Goal: Task Accomplishment & Management: Use online tool/utility

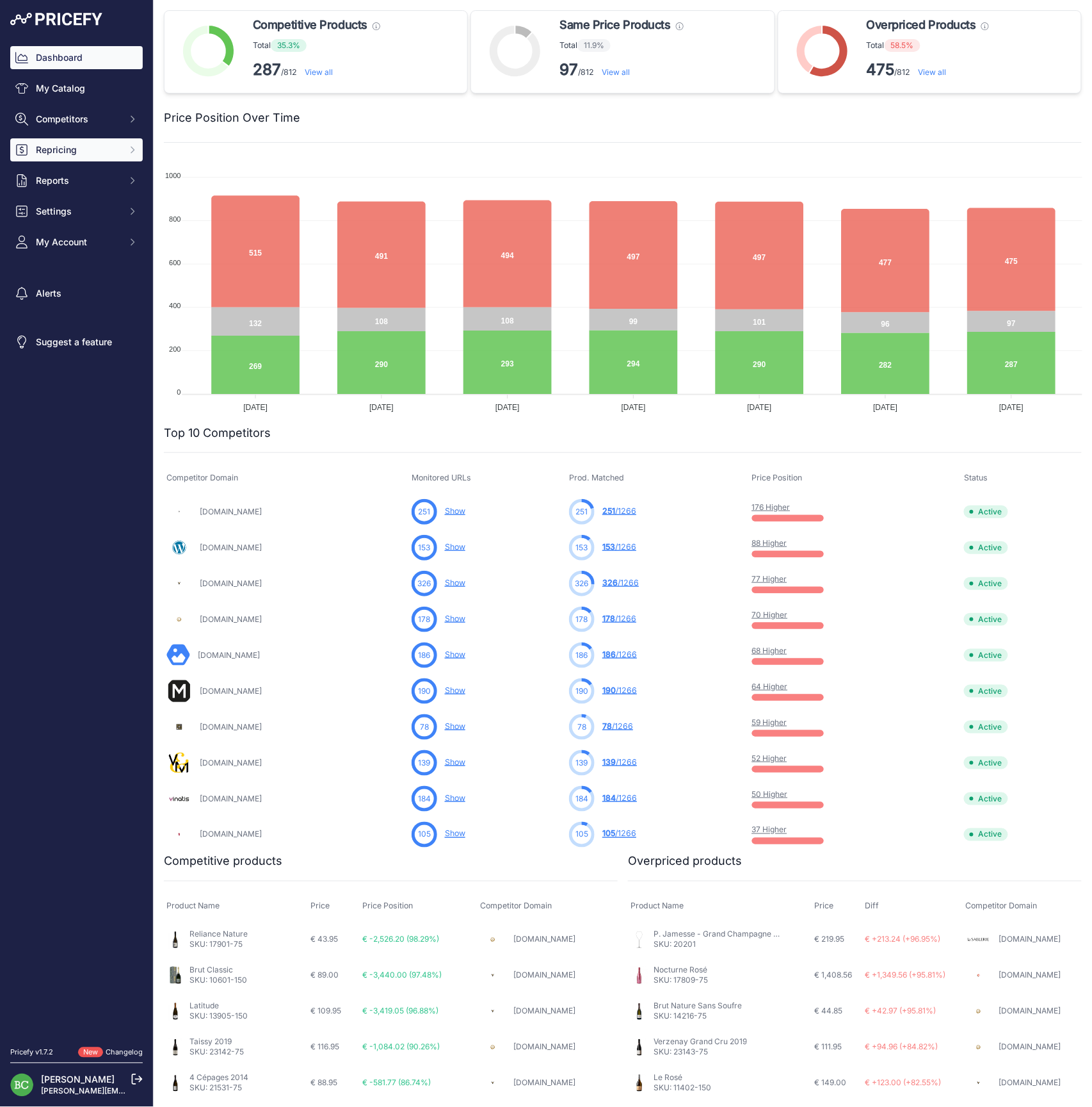
click at [48, 156] on span "Repricing" at bounding box center [78, 150] width 84 height 13
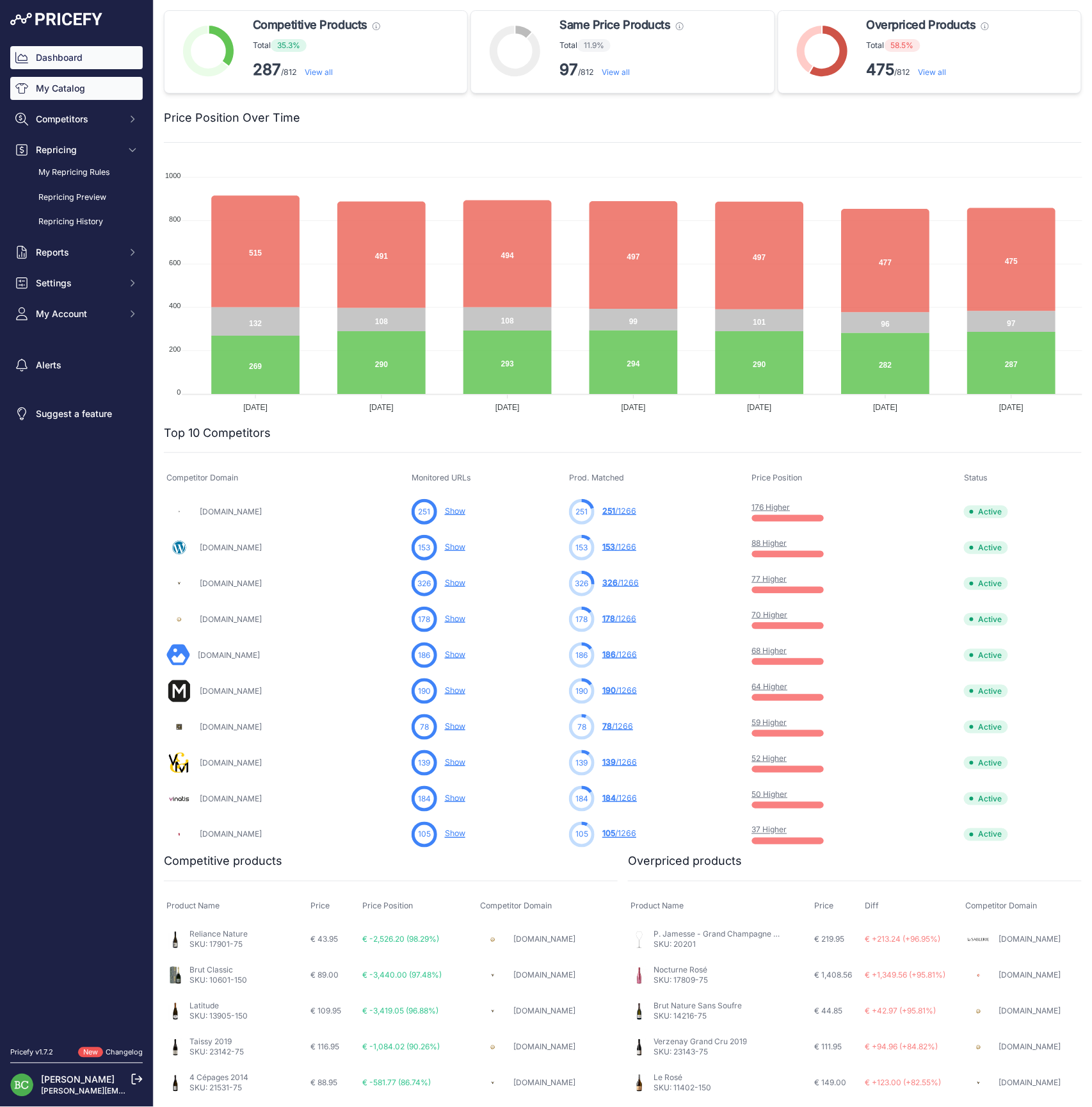
click at [54, 93] on link "My Catalog" at bounding box center [77, 88] width 133 height 23
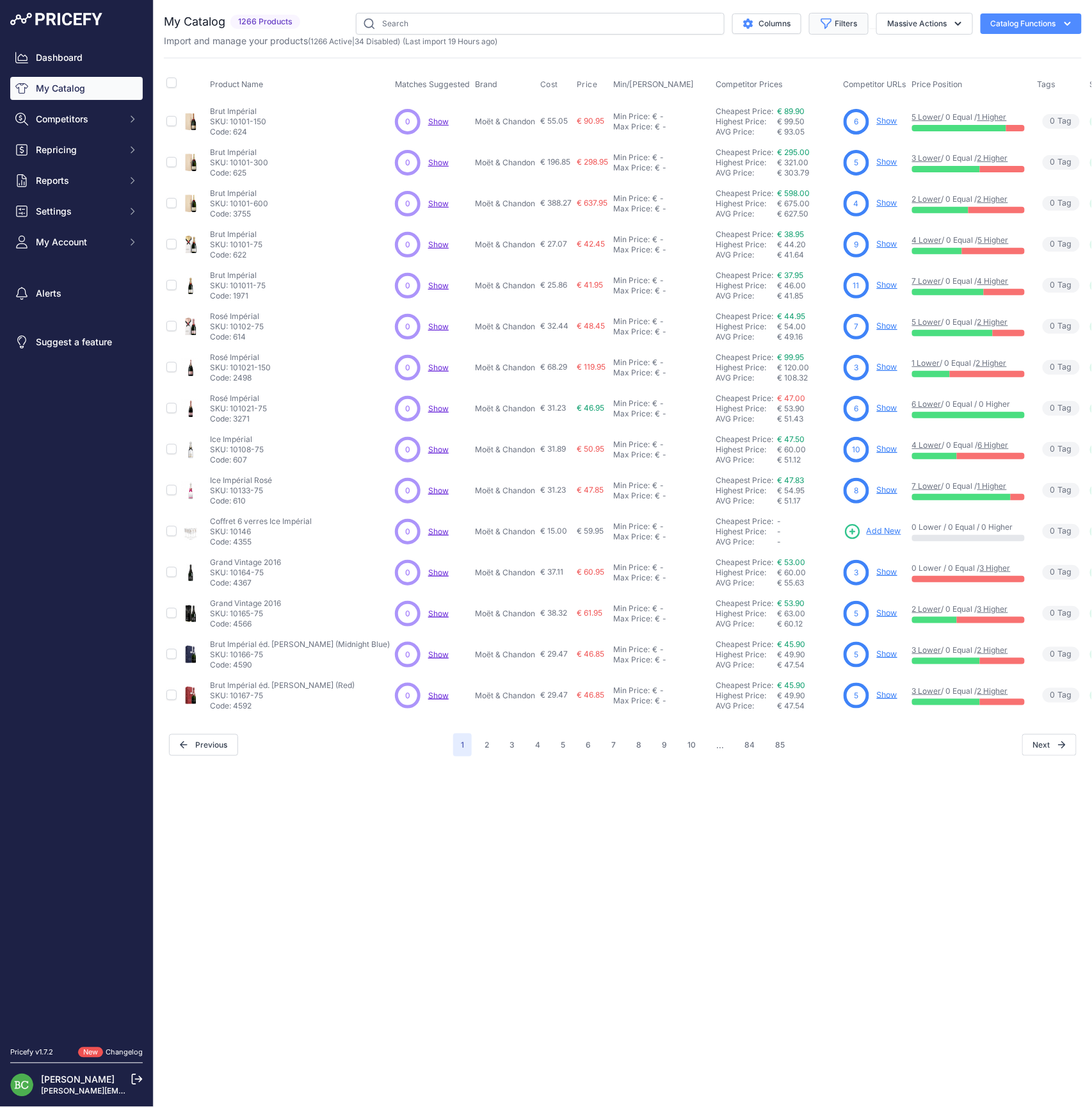
click at [846, 24] on button "Filters" at bounding box center [839, 24] width 60 height 21
select select "Drappier"
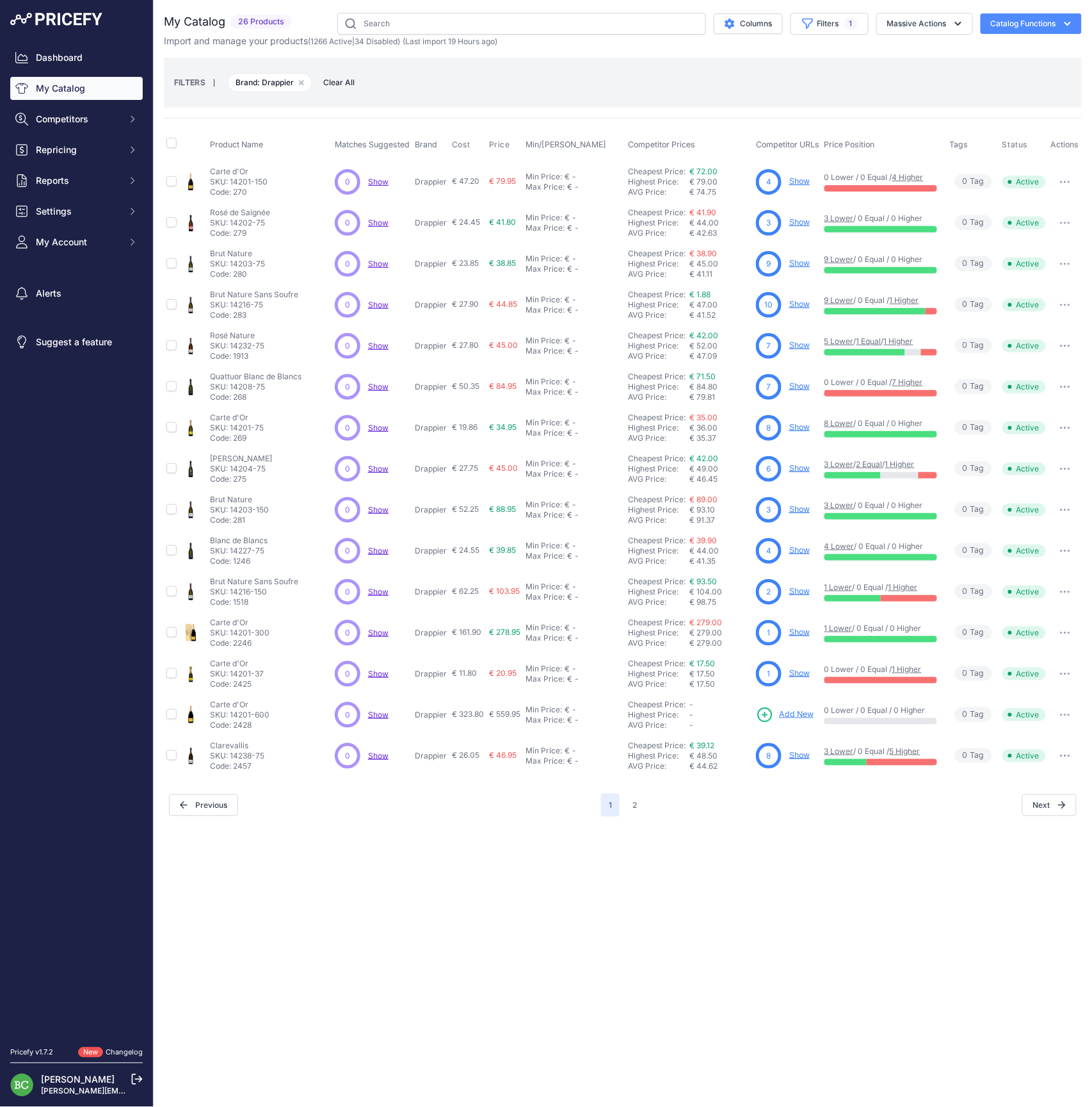
click at [804, 305] on link "Show" at bounding box center [800, 304] width 21 height 10
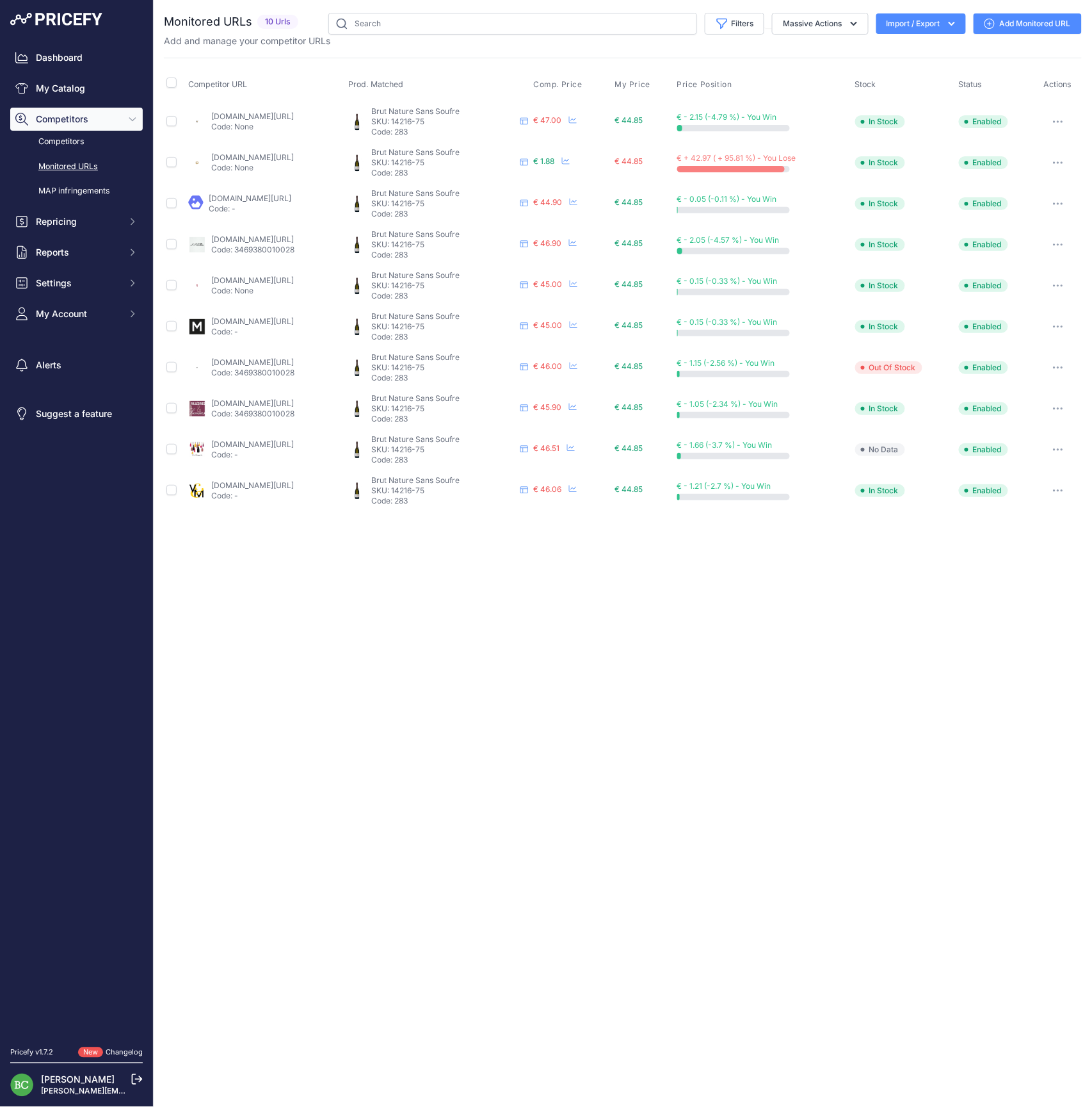
click at [229, 321] on link "millesima.fr/champagne-drappier-brut-nature-sans-soufre-0000.html" at bounding box center [252, 321] width 82 height 10
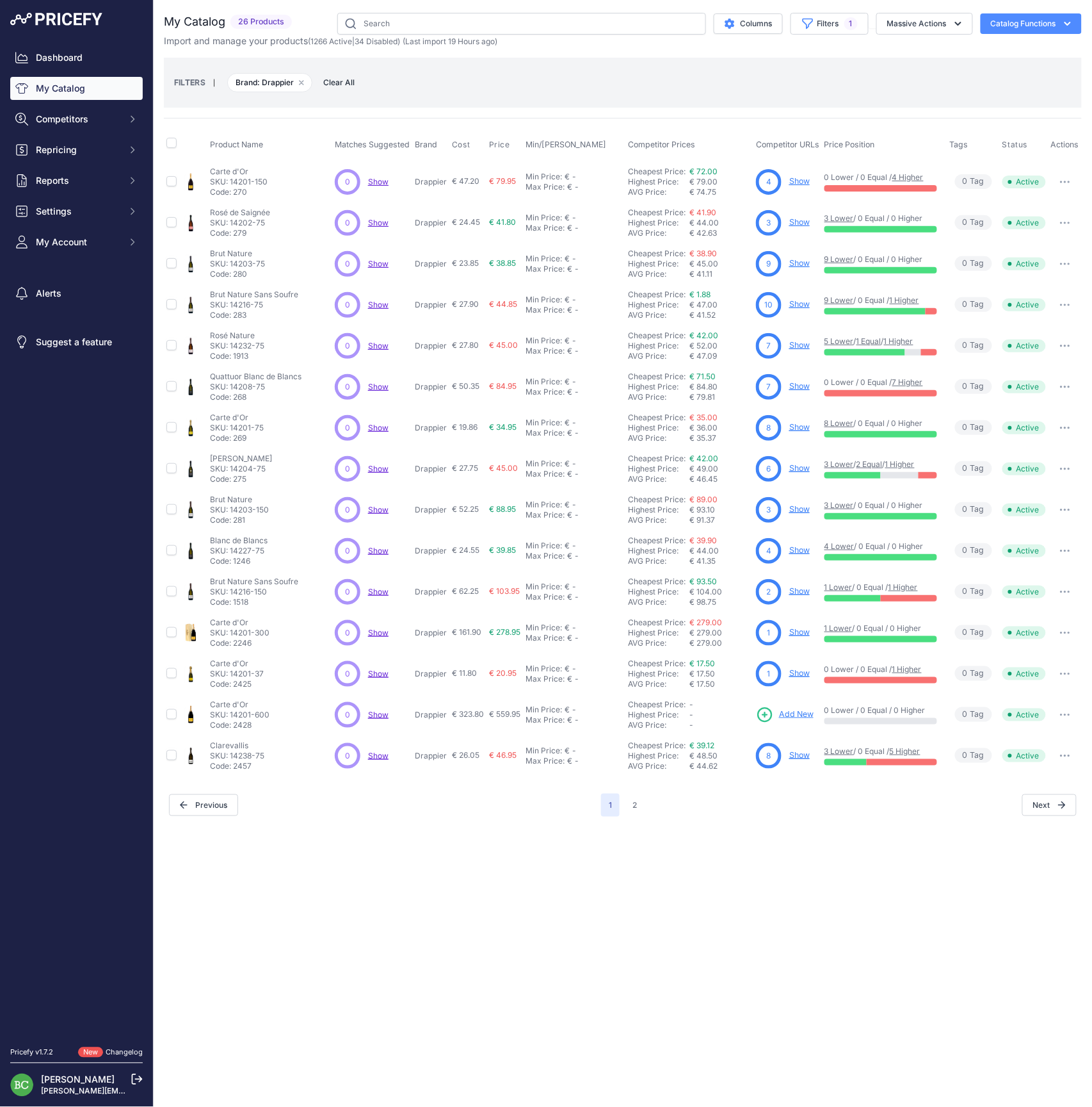
click at [801, 509] on link "Show" at bounding box center [800, 509] width 21 height 10
click at [800, 262] on link "Show" at bounding box center [800, 263] width 21 height 10
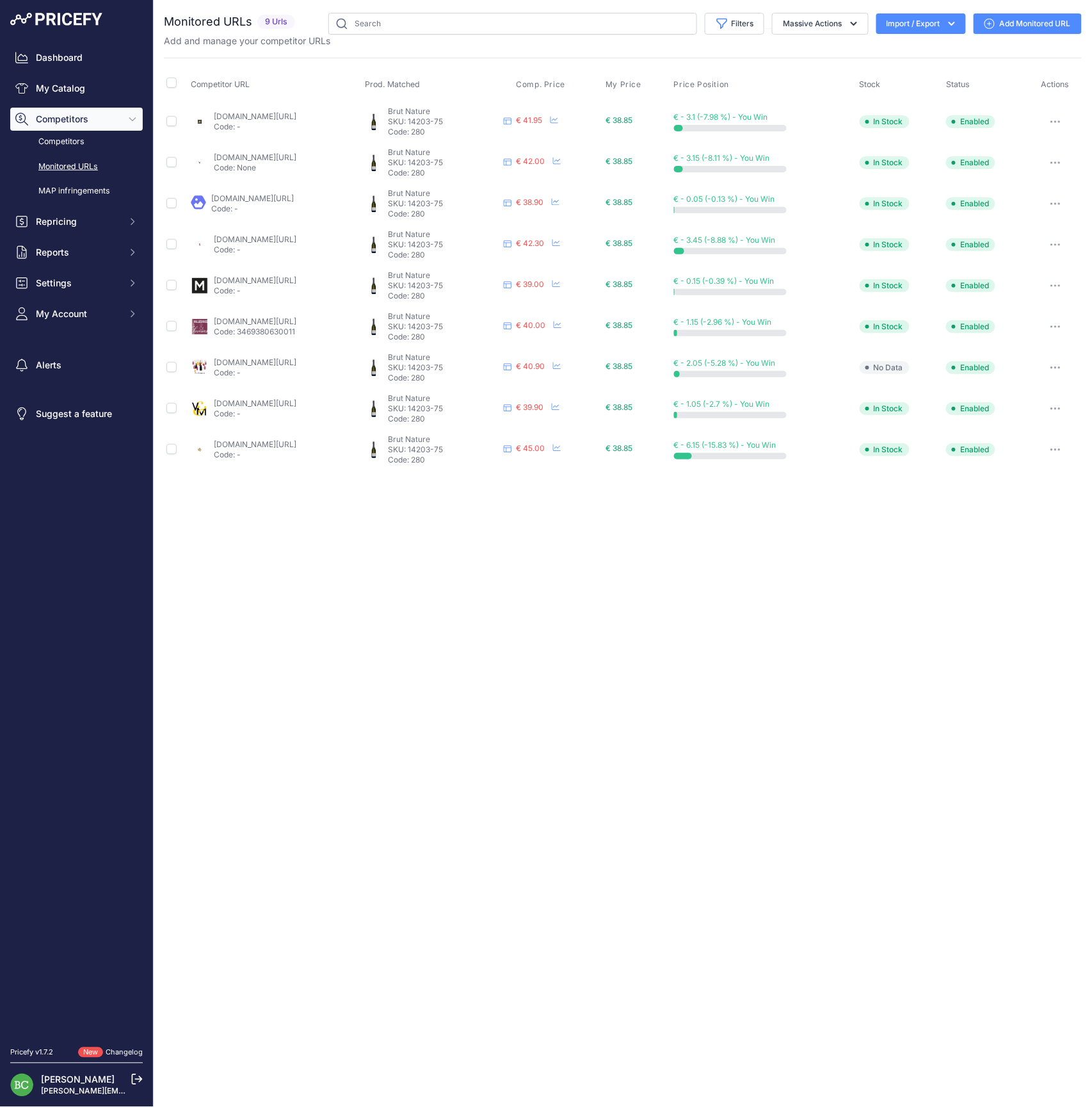
click at [250, 195] on link "la-champagnerie.com/champagne-drappier-brut-nature-c2x20964019" at bounding box center [252, 198] width 82 height 10
click at [54, 228] on span "Repricing" at bounding box center [78, 222] width 84 height 13
click at [66, 254] on link "My Repricing Rules" at bounding box center [77, 244] width 133 height 22
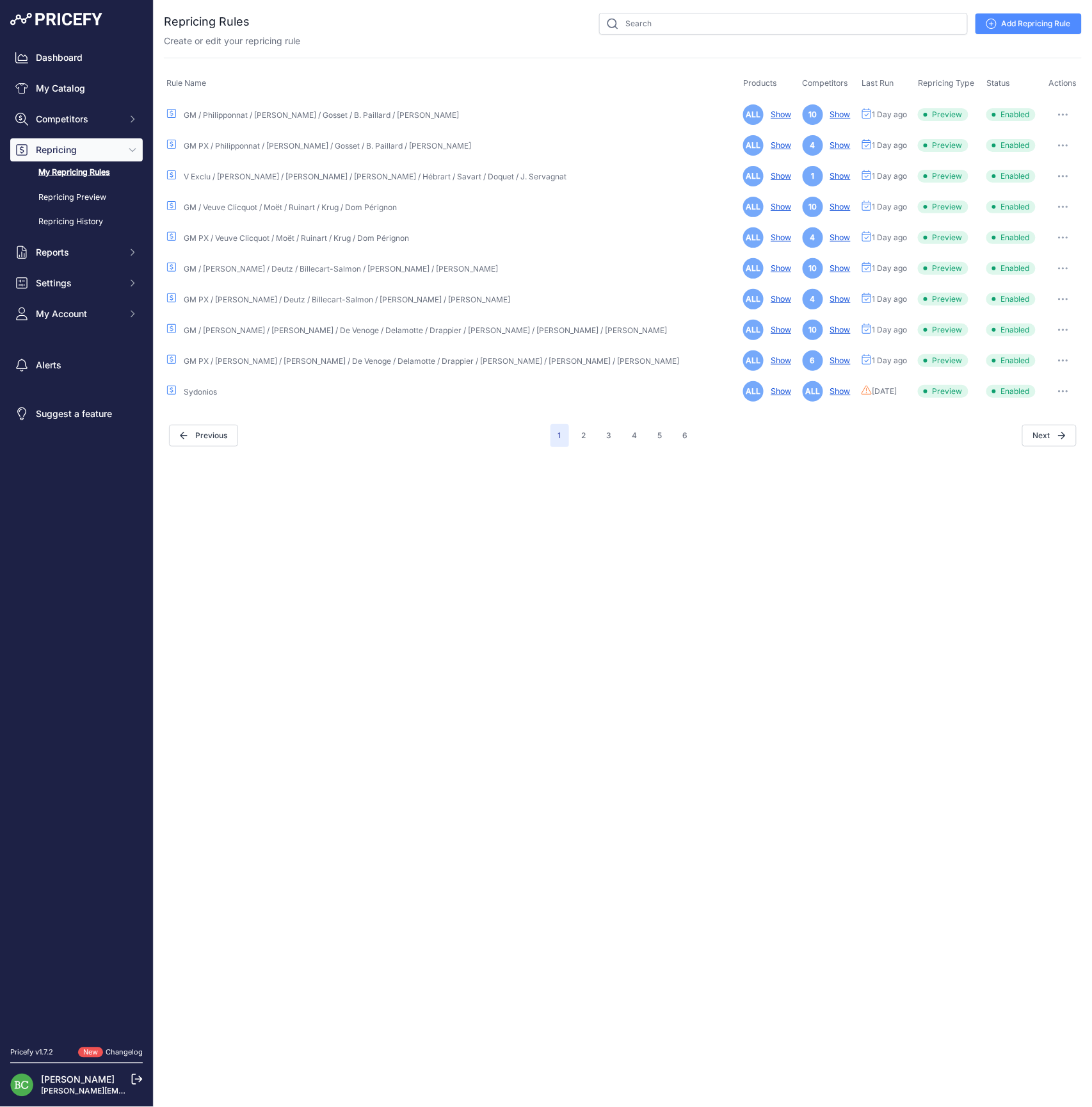
click at [1061, 362] on button "button" at bounding box center [1063, 361] width 26 height 18
click at [1048, 425] on button "Reprice Now" at bounding box center [1039, 429] width 82 height 21
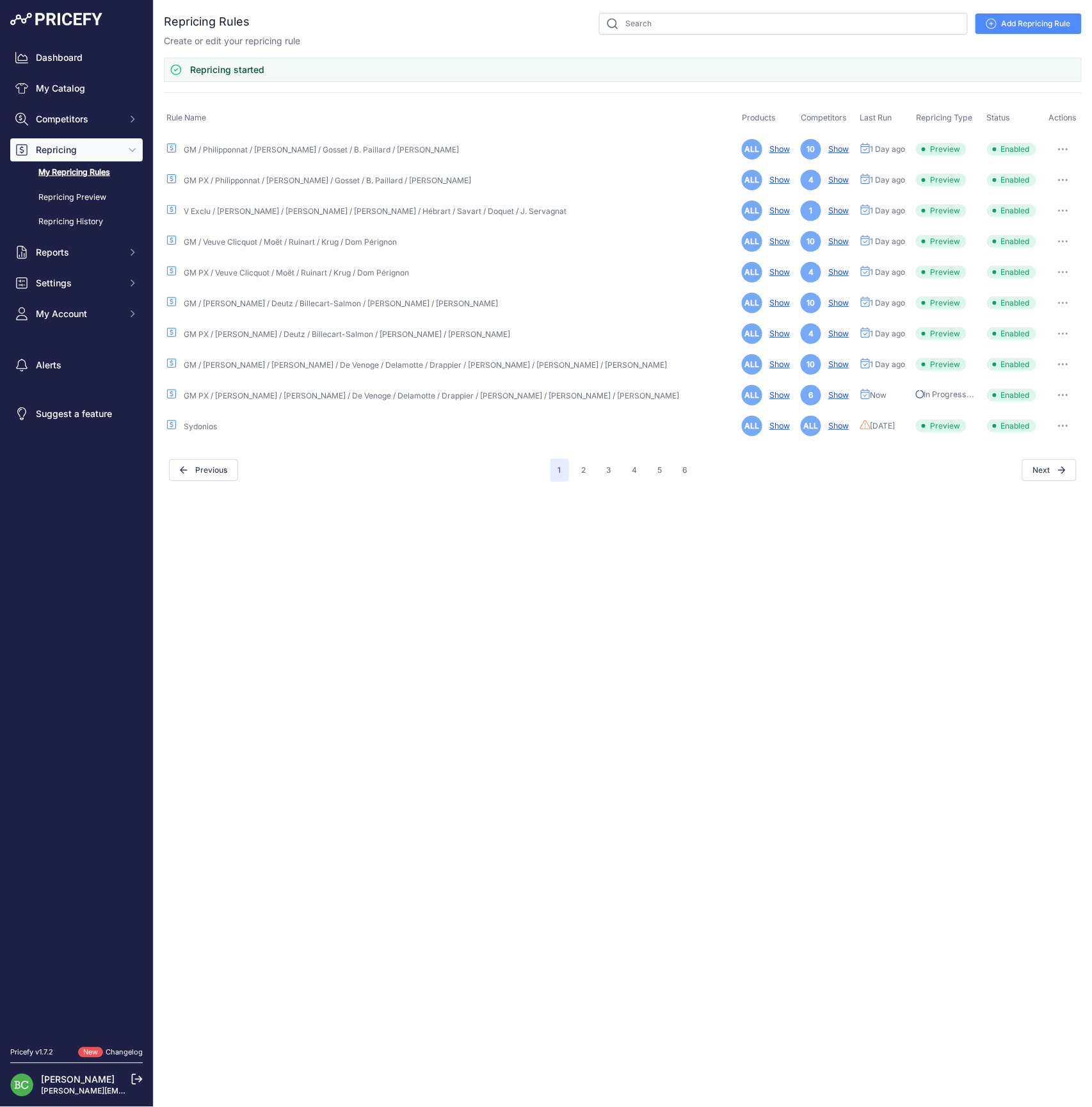
click at [1060, 393] on button "button" at bounding box center [1063, 395] width 26 height 18
drag, startPoint x: 1059, startPoint y: 369, endPoint x: 1060, endPoint y: 363, distance: 6.1
click at [1059, 369] on button "button" at bounding box center [1063, 365] width 26 height 18
click at [1036, 385] on link "Edit" at bounding box center [1039, 392] width 82 height 21
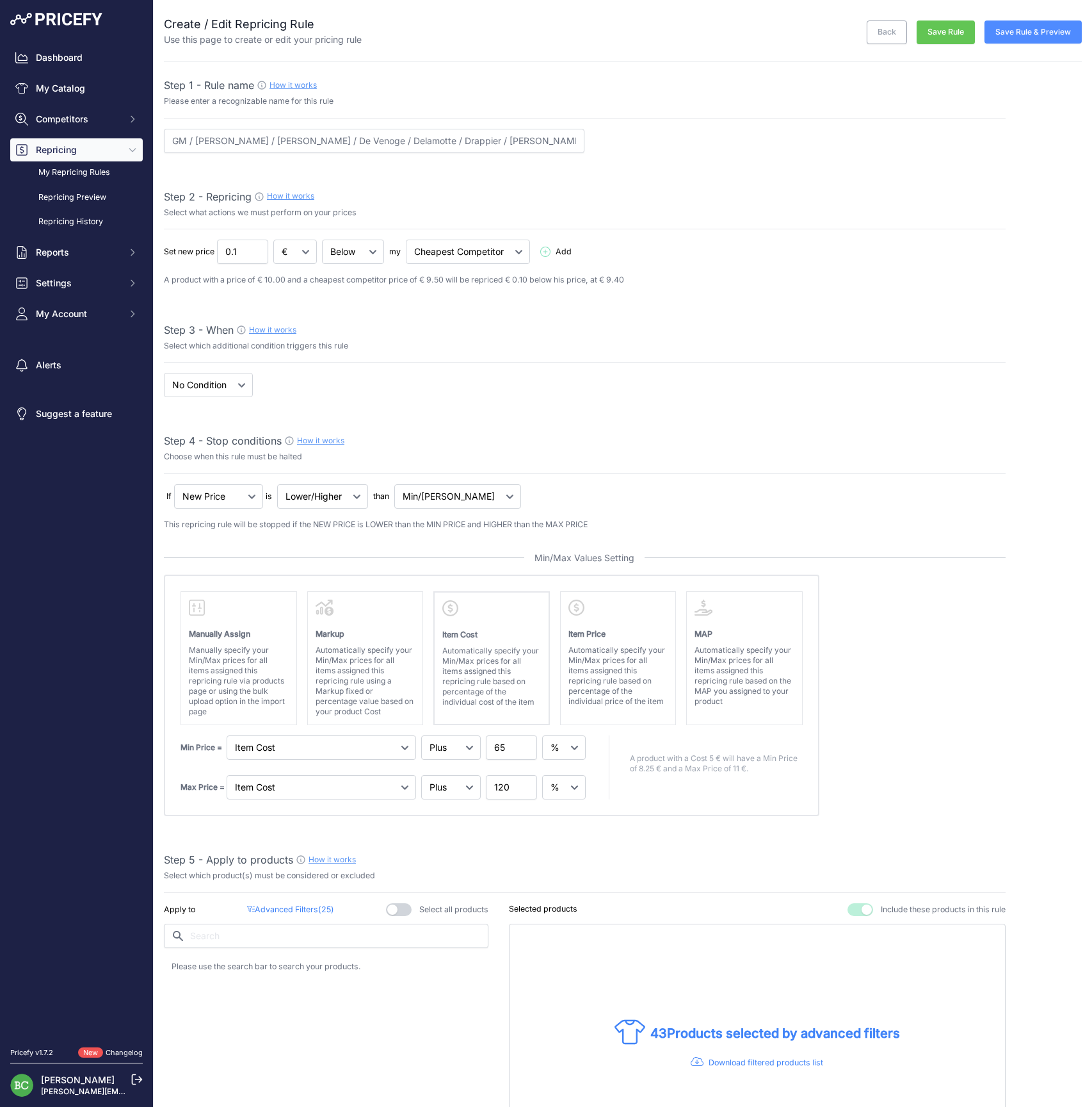
select select "percentage"
select select "7"
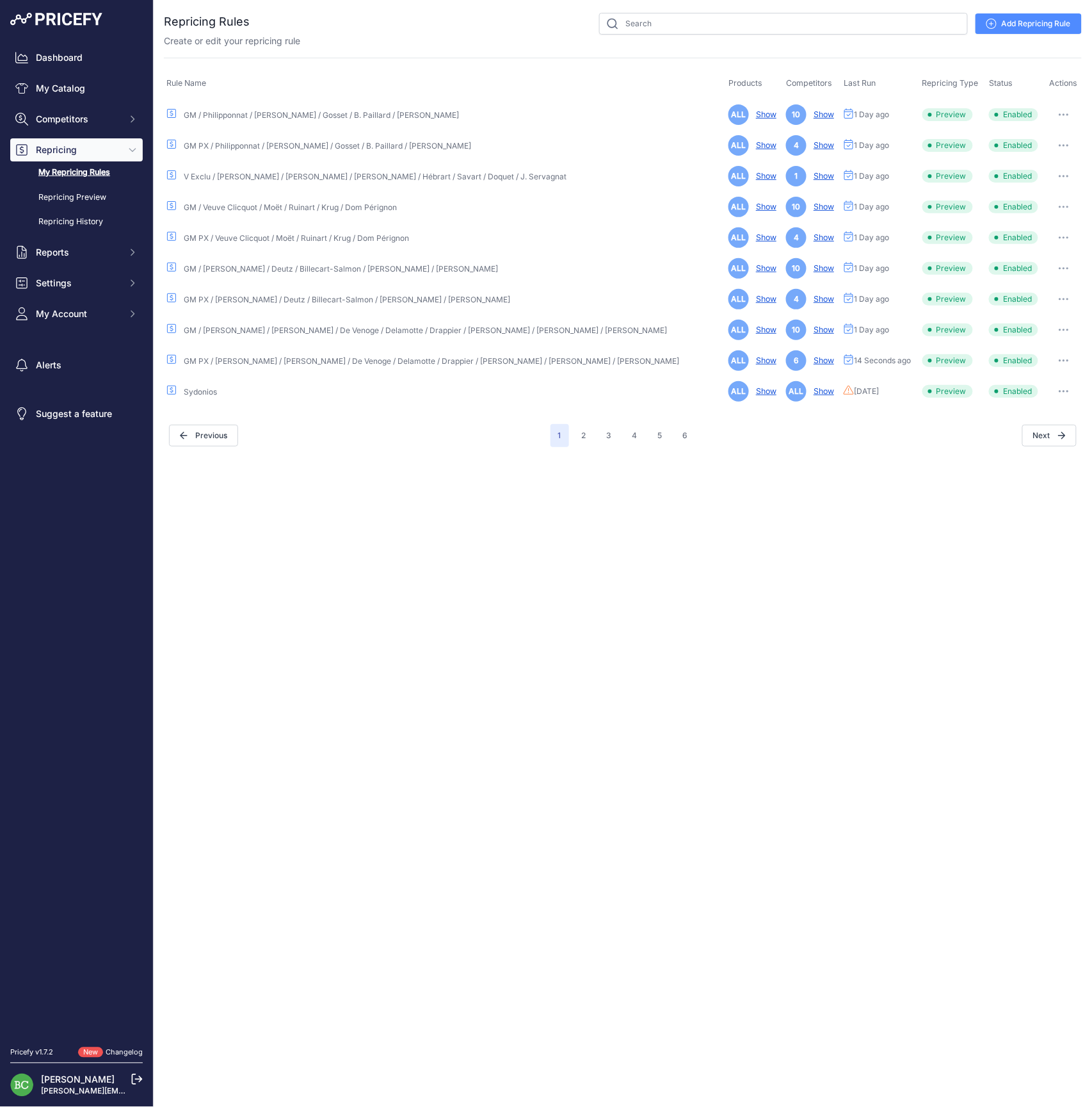
click at [1061, 329] on icon "button" at bounding box center [1064, 330] width 10 height 3
drag, startPoint x: 1043, startPoint y: 393, endPoint x: 1045, endPoint y: 362, distance: 31.1
click at [1044, 390] on button "Reprice Now" at bounding box center [1039, 398] width 82 height 21
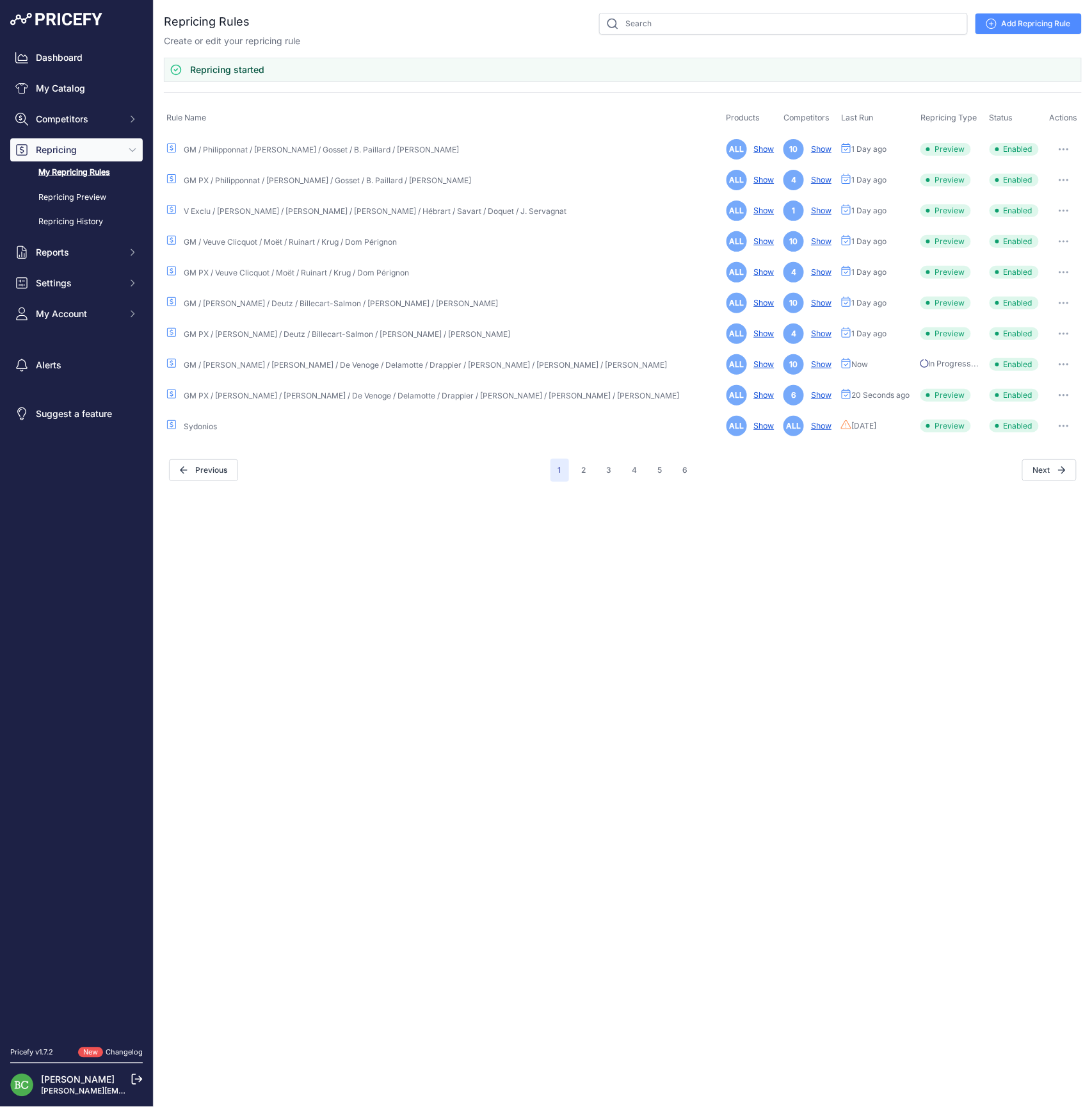
click at [1064, 145] on button "button" at bounding box center [1064, 150] width 26 height 18
click at [1048, 191] on button "Run Preview" at bounding box center [1039, 197] width 82 height 21
click at [1061, 179] on icon "button" at bounding box center [1064, 180] width 10 height 3
click at [1048, 224] on button "Run Preview" at bounding box center [1039, 228] width 82 height 21
click at [1059, 208] on button "button" at bounding box center [1064, 210] width 26 height 18
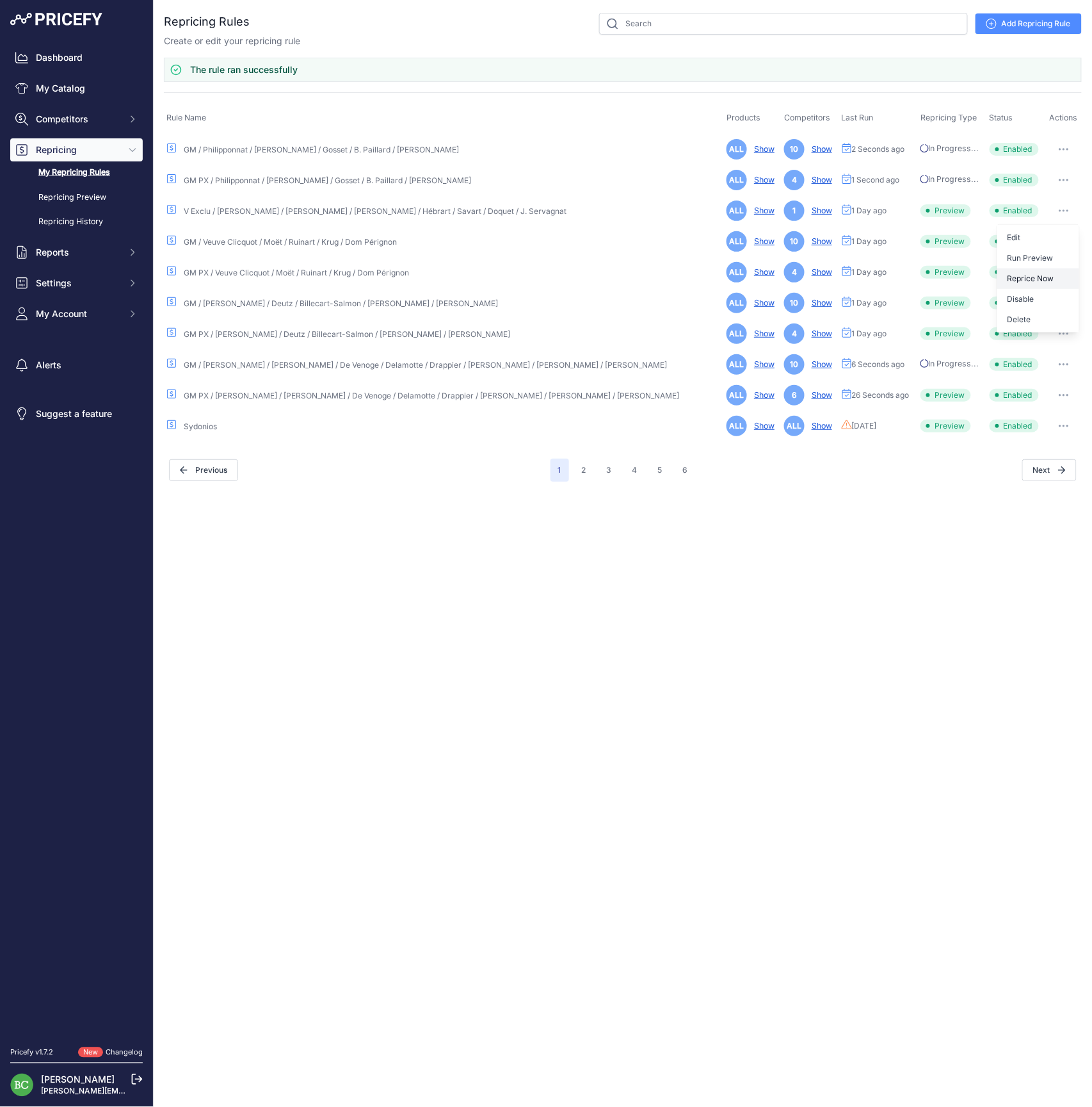
click at [1053, 278] on button "Reprice Now" at bounding box center [1039, 279] width 82 height 21
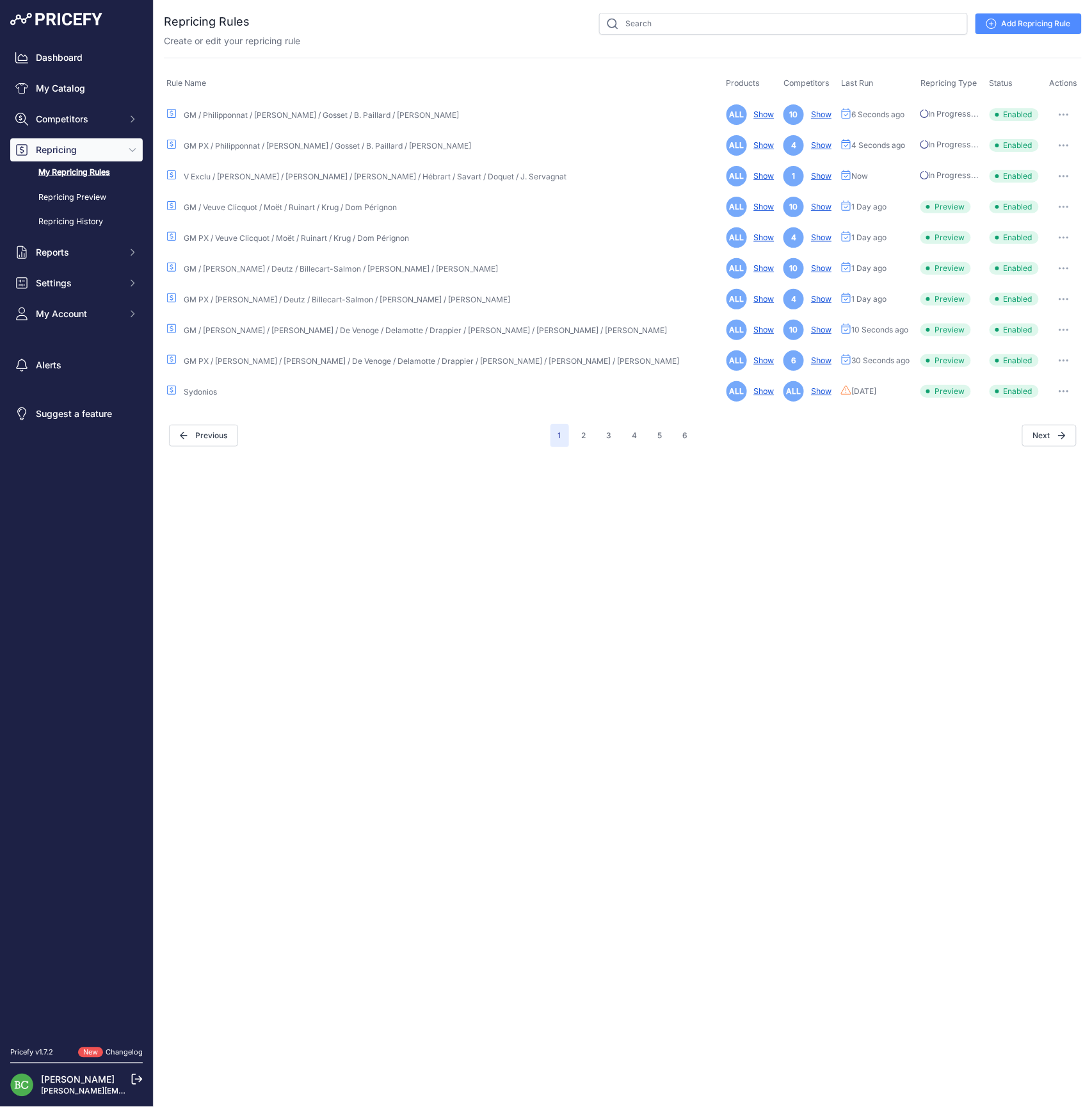
click at [1061, 206] on icon "button" at bounding box center [1064, 207] width 10 height 3
click at [1049, 270] on button "Reprice Now" at bounding box center [1039, 275] width 82 height 21
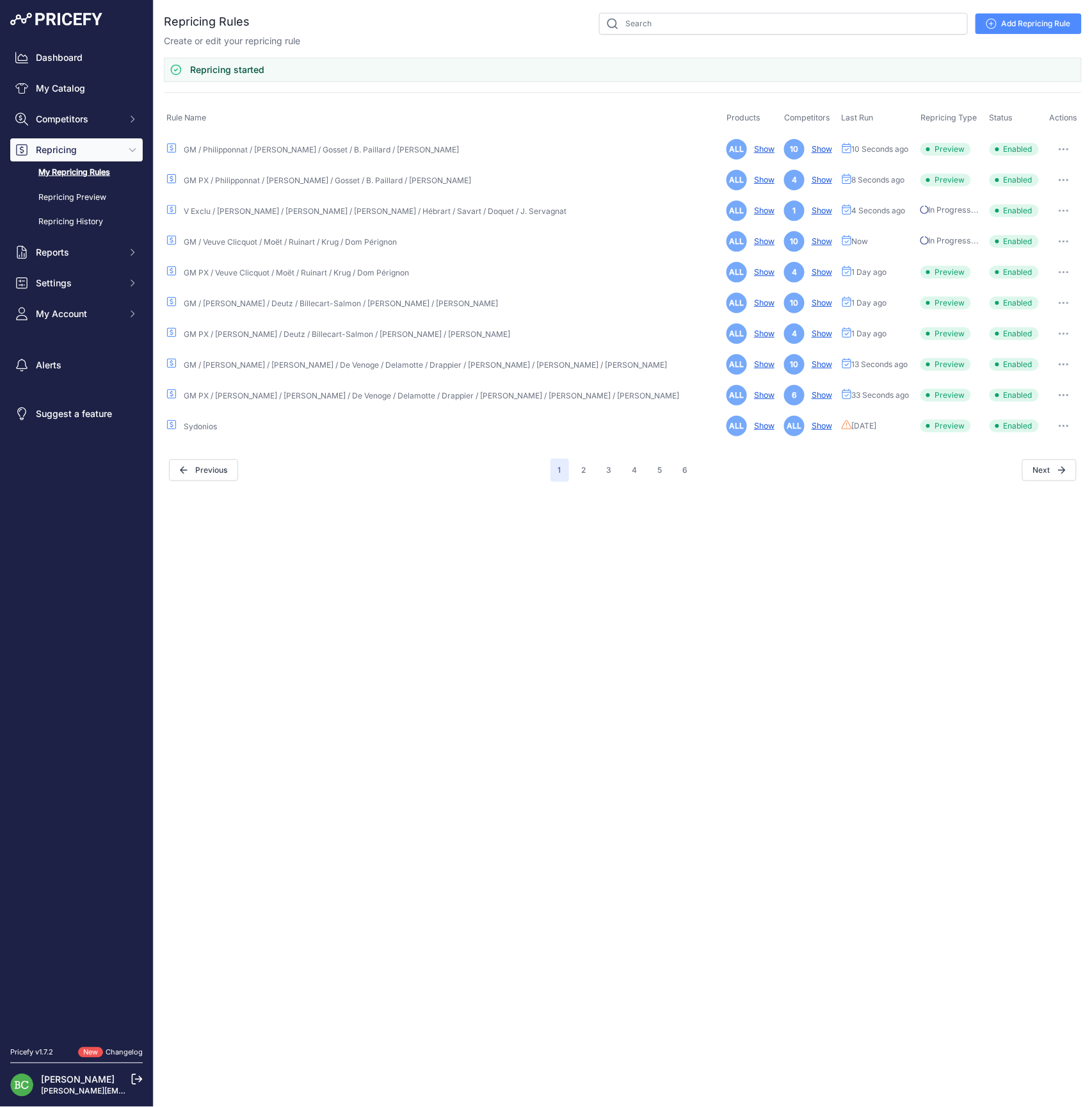
click at [1060, 271] on icon "button" at bounding box center [1064, 272] width 10 height 3
click at [1049, 341] on button "Reprice Now" at bounding box center [1039, 340] width 82 height 21
click at [1061, 302] on icon "button" at bounding box center [1064, 303] width 10 height 3
click at [1049, 368] on button "Reprice Now" at bounding box center [1039, 371] width 82 height 21
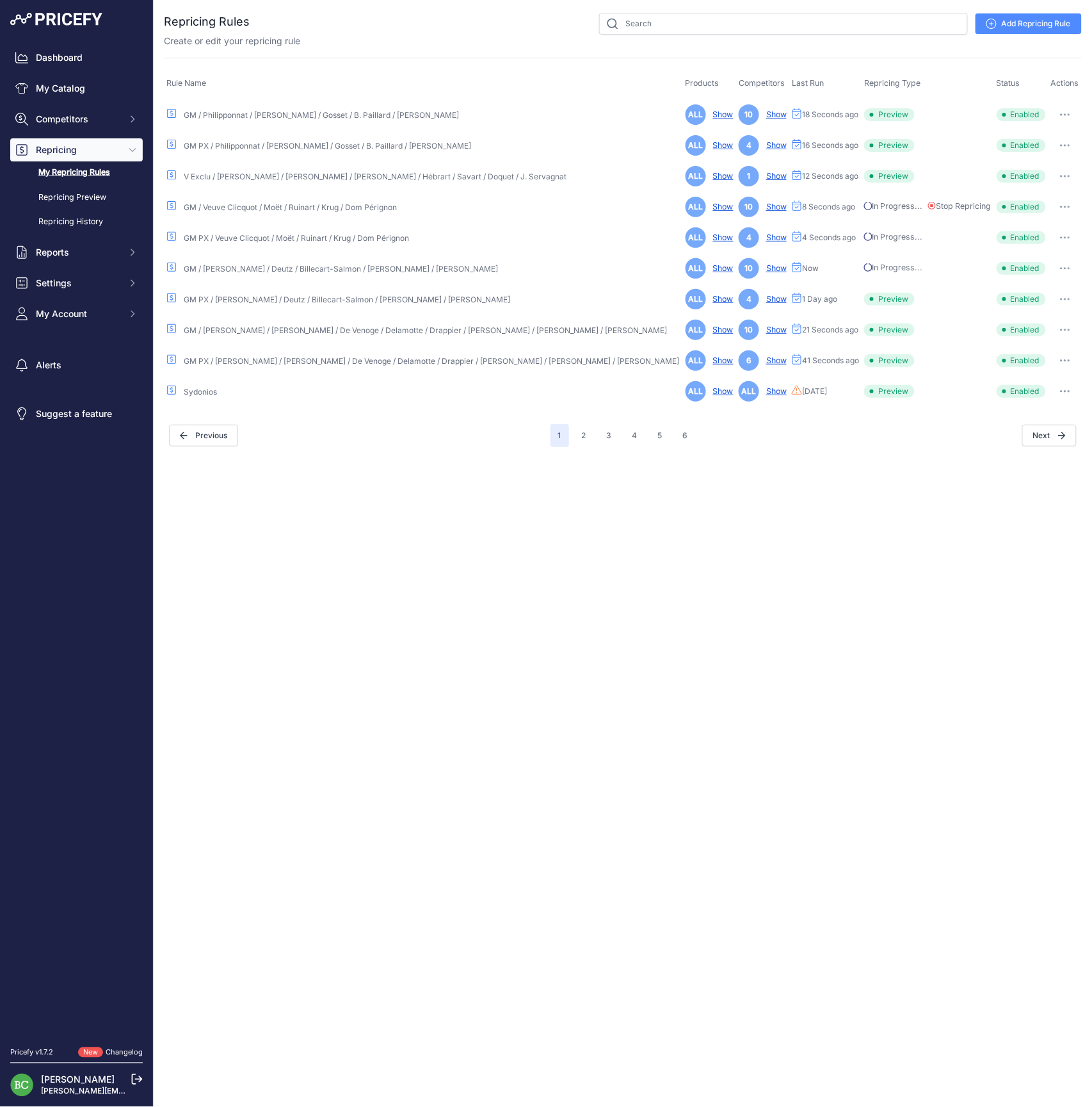
click at [1066, 298] on icon "button" at bounding box center [1065, 299] width 10 height 3
click at [1048, 364] on button "Reprice Now" at bounding box center [1039, 367] width 82 height 21
